Goal: Task Accomplishment & Management: Complete application form

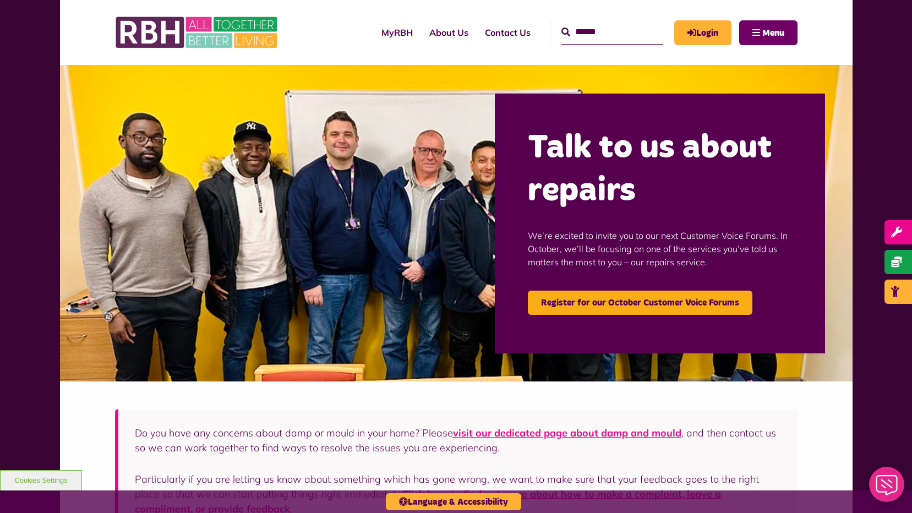
click at [768, 36] on span "Menu" at bounding box center [774, 33] width 22 height 9
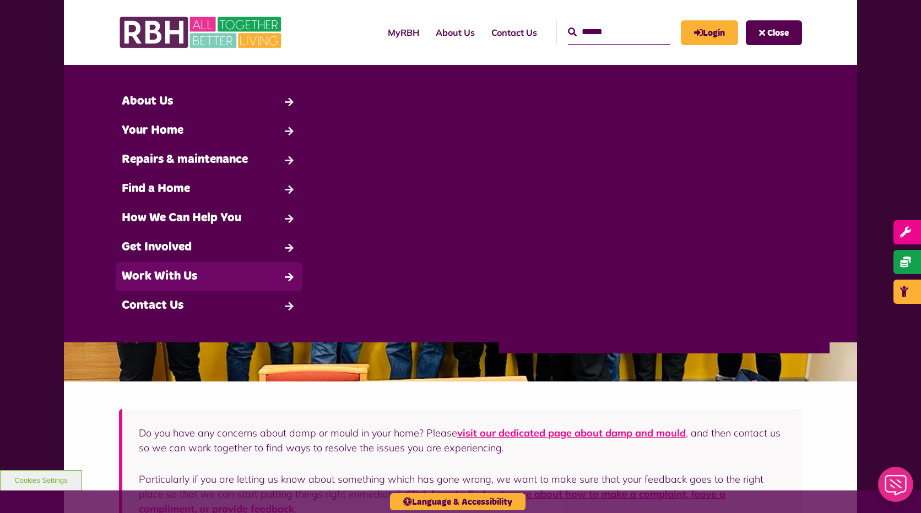
click at [199, 277] on link "Work With Us" at bounding box center [209, 276] width 186 height 29
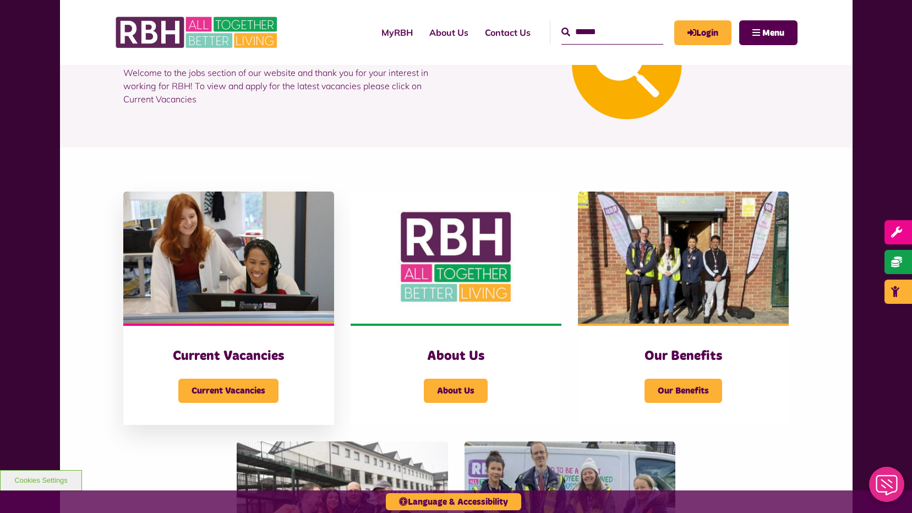
scroll to position [110, 0]
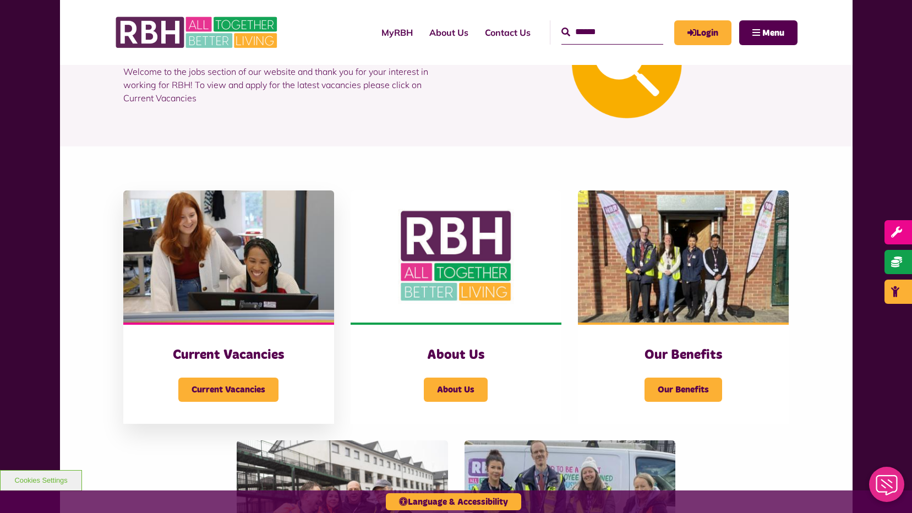
click at [222, 358] on h3 "Current Vacancies" at bounding box center [228, 355] width 167 height 17
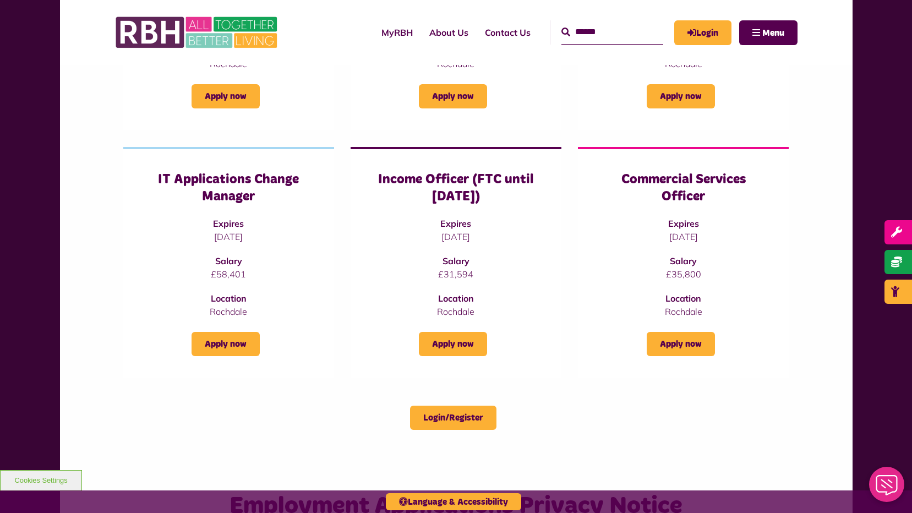
scroll to position [330, 0]
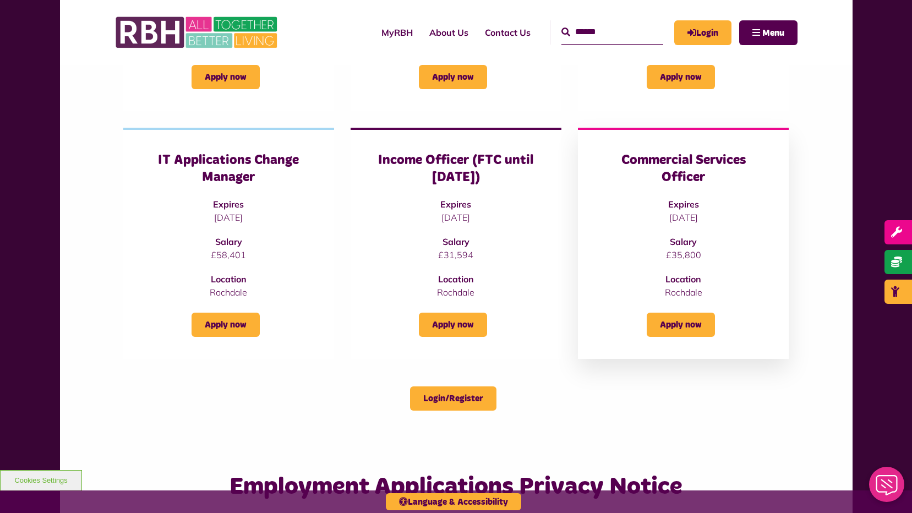
click at [683, 171] on h3 "Commercial Services Officer" at bounding box center [683, 169] width 167 height 34
click at [678, 328] on link "Apply now" at bounding box center [681, 325] width 68 height 24
